Goal: Transaction & Acquisition: Subscribe to service/newsletter

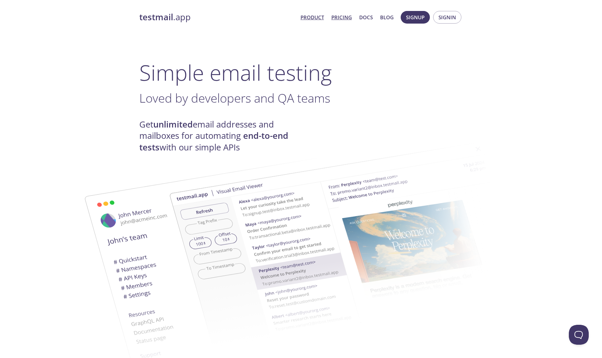
click at [348, 18] on link "Pricing" at bounding box center [341, 17] width 21 height 9
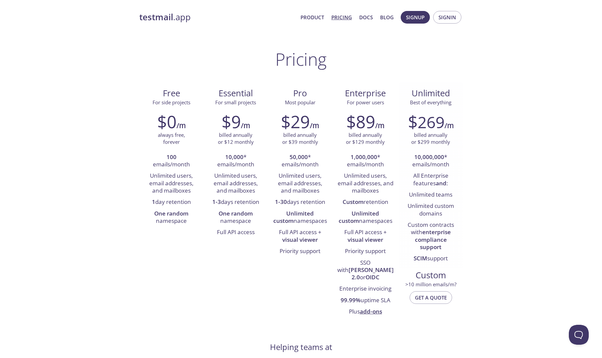
scroll to position [2, 0]
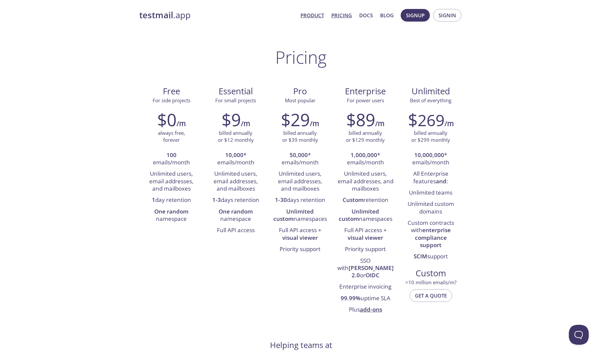
click at [307, 16] on link "Product" at bounding box center [313, 15] width 24 height 9
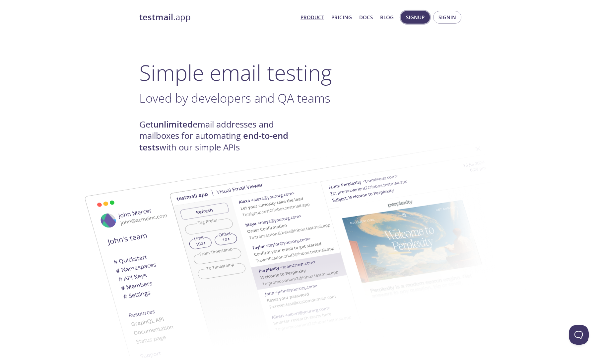
click at [416, 16] on span "Signup" at bounding box center [415, 17] width 19 height 9
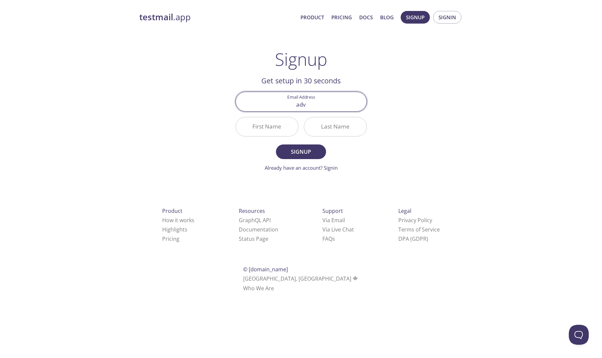
type input "[EMAIL_ADDRESS][DOMAIN_NAME]"
click at [283, 127] on input "First Name" at bounding box center [267, 126] width 62 height 19
type input "E"
click at [331, 130] on input "Last Name" at bounding box center [335, 126] width 62 height 19
type input "j"
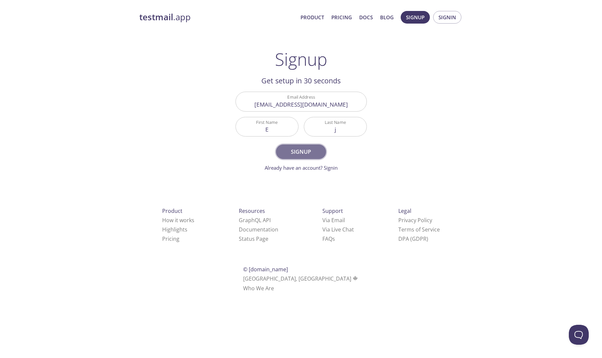
click at [315, 150] on span "Signup" at bounding box center [300, 151] width 35 height 9
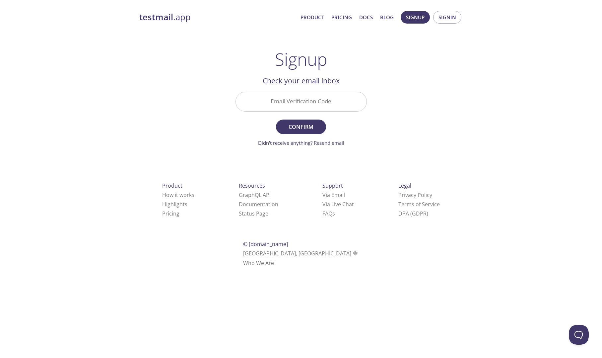
click at [333, 95] on input "Email Verification Code" at bounding box center [301, 101] width 131 height 19
paste input "DY9ZSGB"
type input "DY9ZSGB"
click at [304, 127] on span "Confirm" at bounding box center [300, 126] width 35 height 9
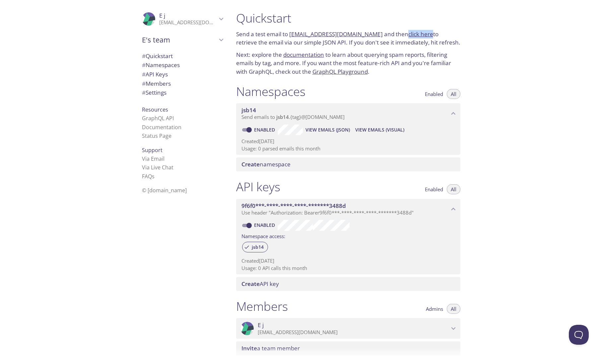
scroll to position [0, 0]
click at [280, 165] on span "Create namespace" at bounding box center [266, 164] width 49 height 8
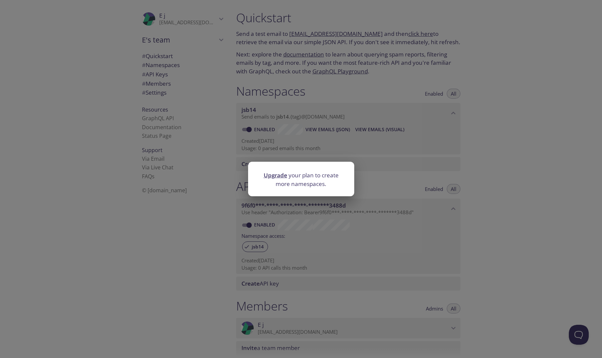
drag, startPoint x: 496, startPoint y: 169, endPoint x: 477, endPoint y: 169, distance: 19.6
click at [496, 169] on div "Upgrade your plan to create more namespaces." at bounding box center [301, 179] width 602 height 358
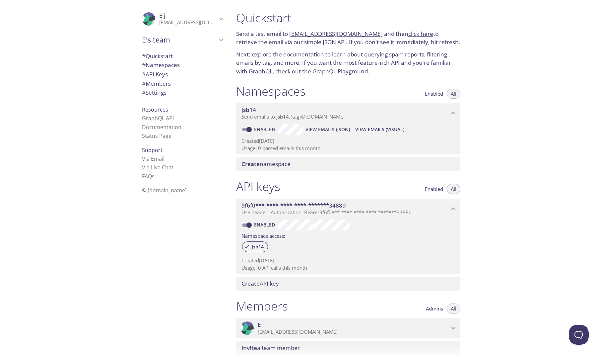
click at [370, 129] on span "View Emails (Visual)" at bounding box center [379, 129] width 49 height 8
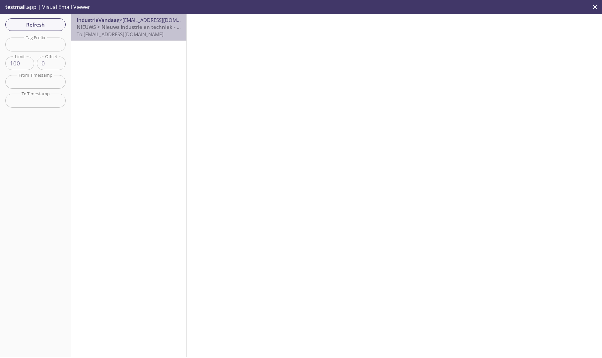
click at [127, 30] on span "NIEUWS > Nieuws industrie en techniek - IndustrieVandaag" at bounding box center [148, 27] width 143 height 7
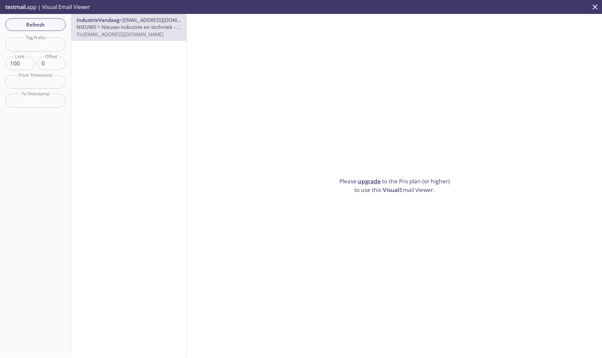
click at [369, 182] on link "upgrade" at bounding box center [369, 181] width 23 height 8
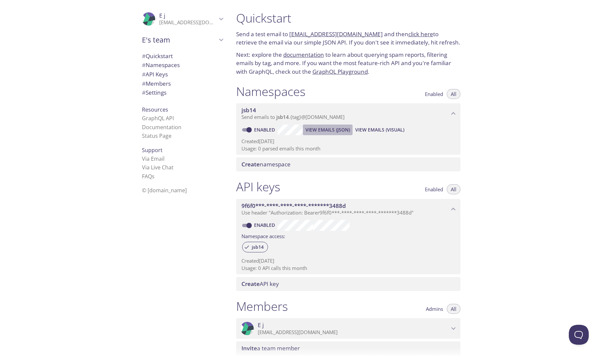
click at [318, 128] on span "View Emails (JSON)" at bounding box center [328, 130] width 44 height 8
